Goal: Information Seeking & Learning: Learn about a topic

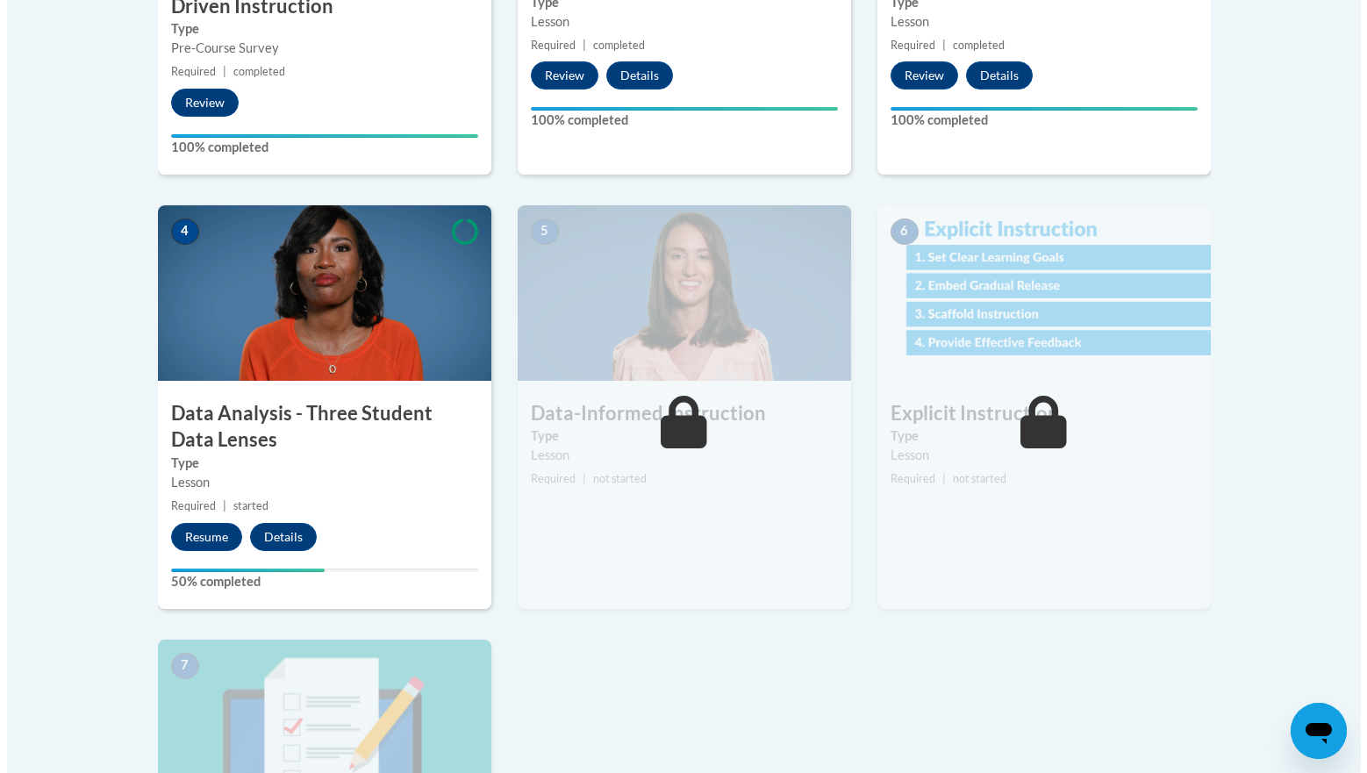
scroll to position [823, 0]
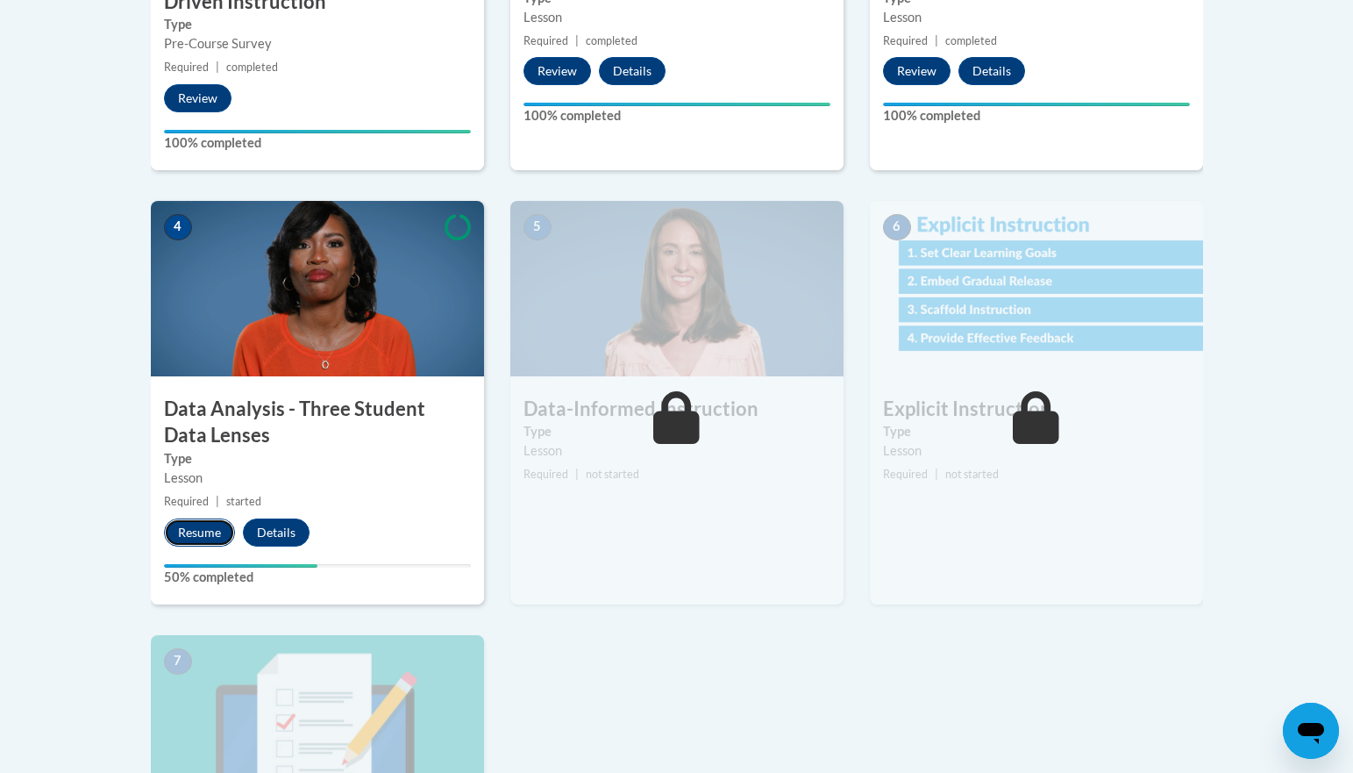
click at [213, 530] on button "Resume" at bounding box center [199, 532] width 71 height 28
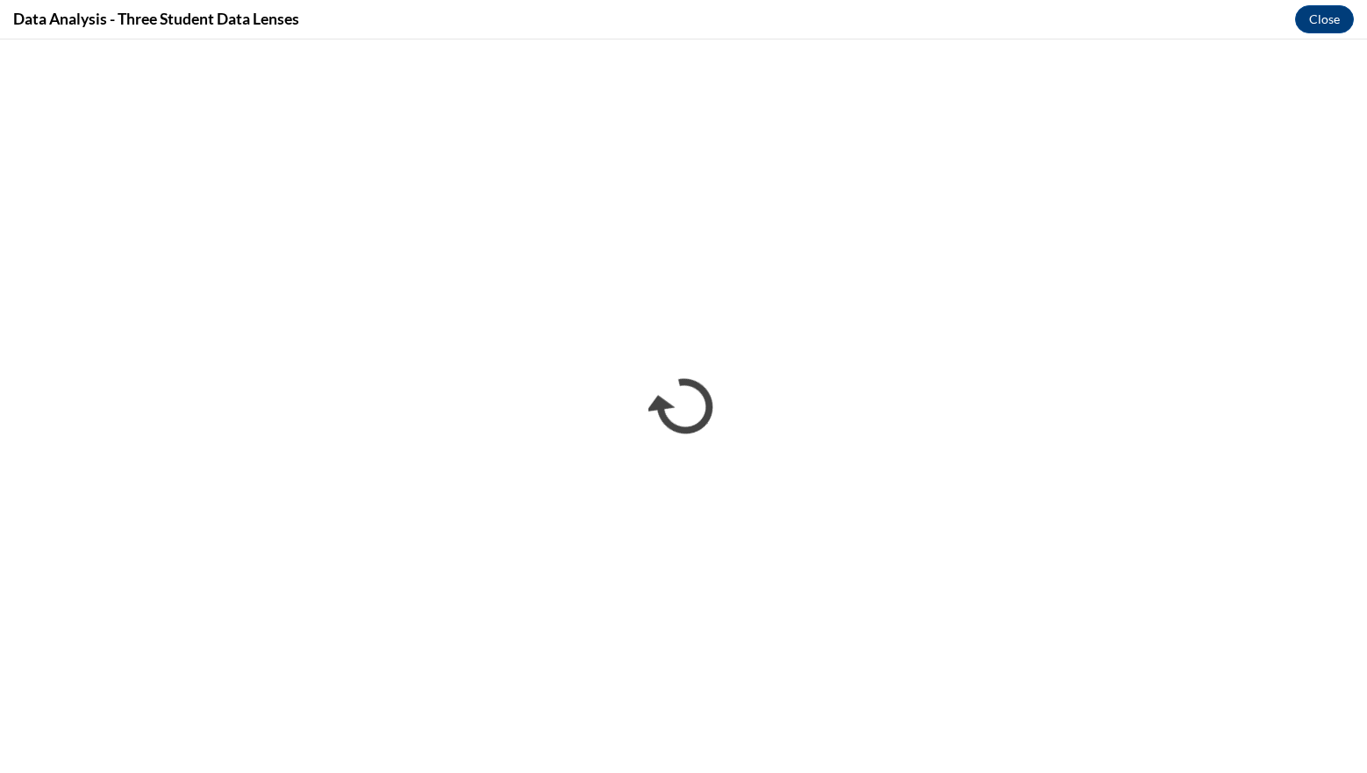
scroll to position [0, 0]
